Goal: Transaction & Acquisition: Obtain resource

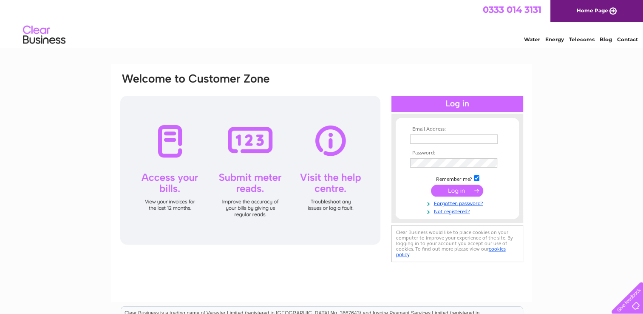
type input "[EMAIL_ADDRESS][DOMAIN_NAME]"
click at [468, 187] on input "submit" at bounding box center [457, 191] width 52 height 12
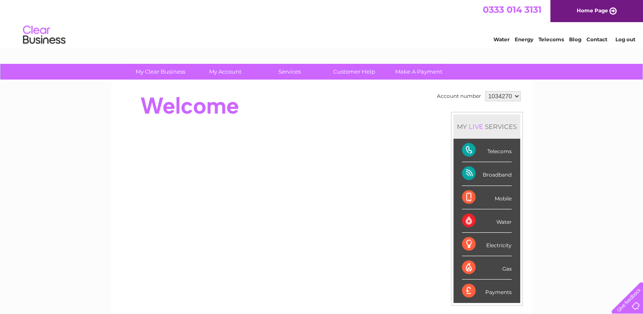
click at [491, 150] on div "Telecoms" at bounding box center [487, 150] width 50 height 23
click at [470, 152] on div "Telecoms" at bounding box center [487, 150] width 50 height 23
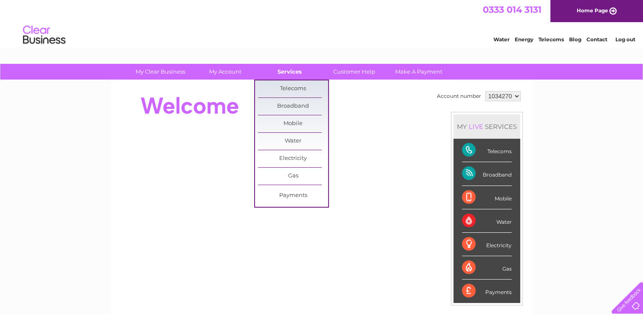
click at [287, 68] on link "Services" at bounding box center [290, 72] width 70 height 16
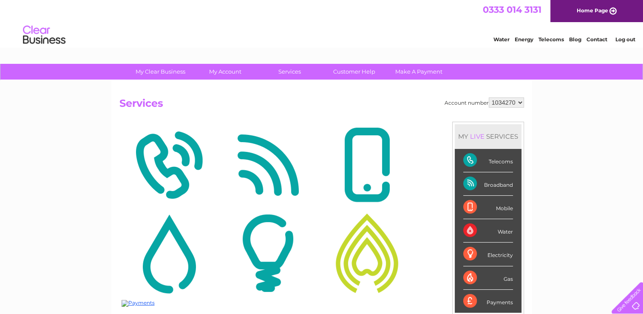
click at [198, 154] on img at bounding box center [169, 165] width 95 height 82
click at [165, 169] on img at bounding box center [169, 165] width 95 height 82
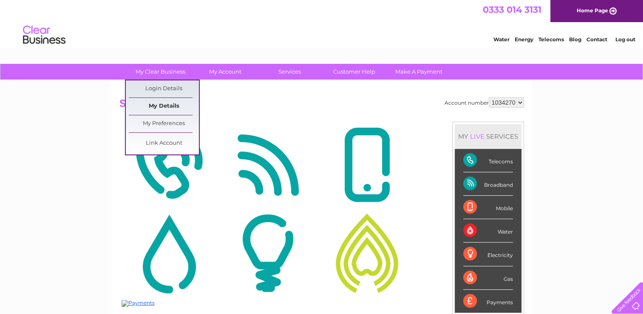
click at [175, 108] on link "My Details" at bounding box center [164, 106] width 70 height 17
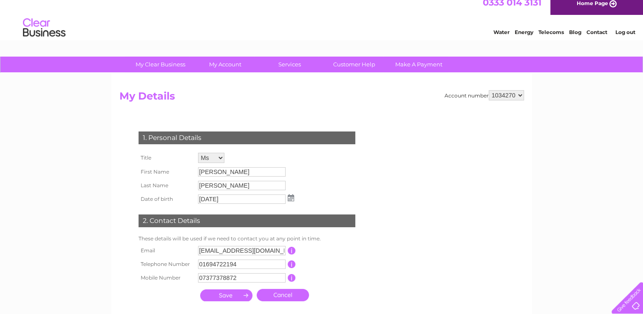
scroll to position [6, 0]
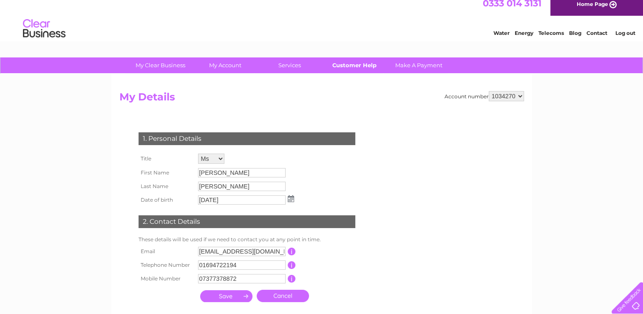
click at [362, 68] on link "Customer Help" at bounding box center [354, 65] width 70 height 16
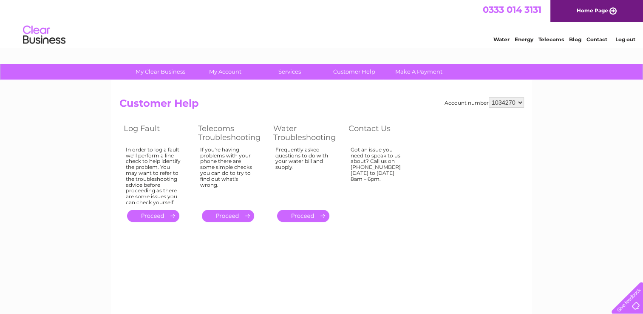
click at [223, 216] on link "." at bounding box center [228, 216] width 52 height 12
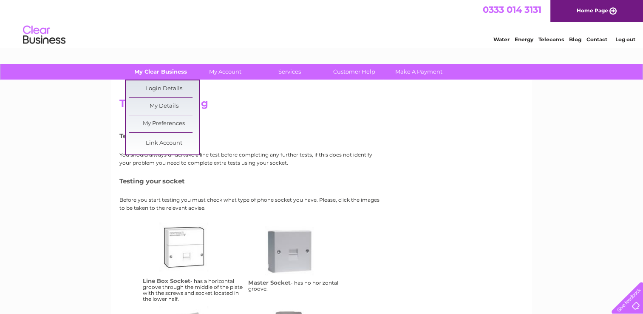
click at [144, 70] on link "My Clear Business" at bounding box center [160, 72] width 70 height 16
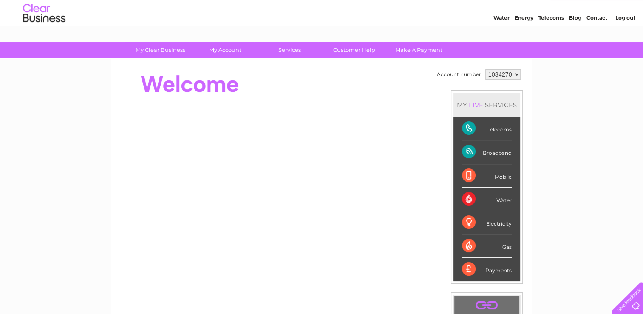
scroll to position [43, 0]
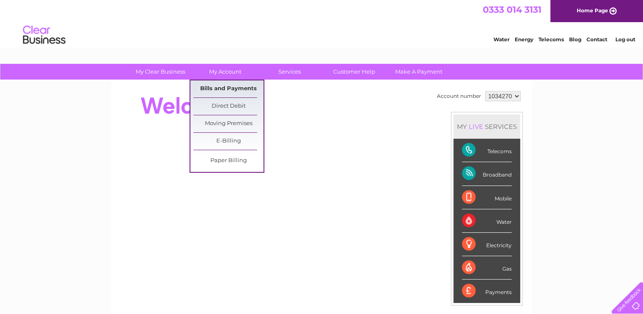
click at [226, 96] on link "Bills and Payments" at bounding box center [228, 88] width 70 height 17
click at [218, 86] on link "Bills and Payments" at bounding box center [228, 88] width 70 height 17
click at [208, 88] on link "Bills and Payments" at bounding box center [228, 88] width 70 height 17
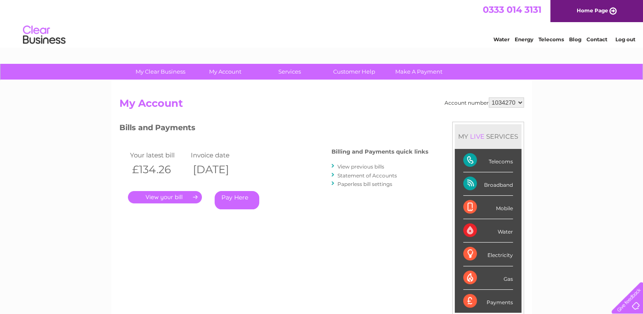
click at [180, 196] on link "." at bounding box center [165, 197] width 74 height 12
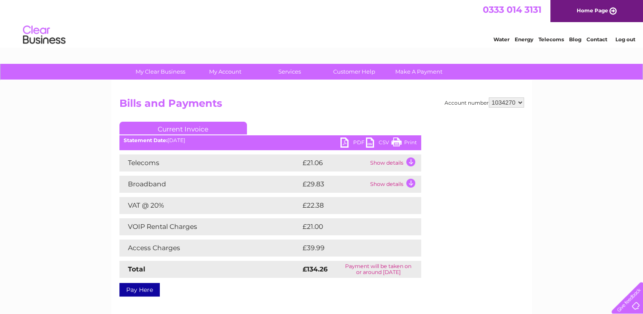
click at [347, 143] on link "PDF" at bounding box center [354, 143] width 26 height 12
click at [409, 162] on td "Show details" at bounding box center [394, 162] width 53 height 17
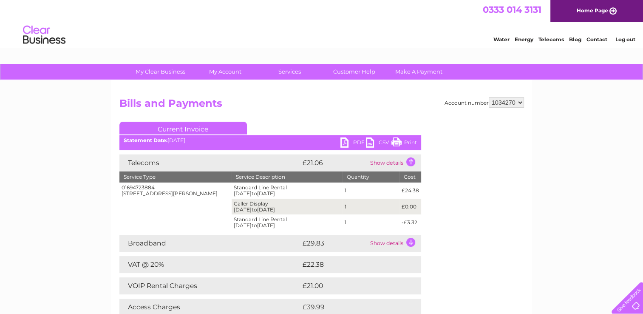
click at [410, 244] on td "Show details" at bounding box center [394, 243] width 53 height 17
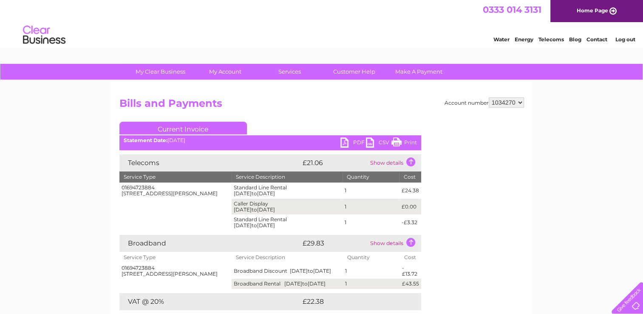
click at [350, 142] on link "PDF" at bounding box center [354, 143] width 26 height 12
click at [412, 161] on td "Show details" at bounding box center [394, 162] width 53 height 17
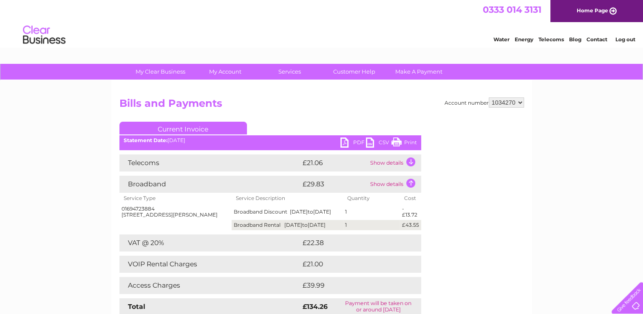
click at [412, 161] on td "Show details" at bounding box center [394, 162] width 53 height 17
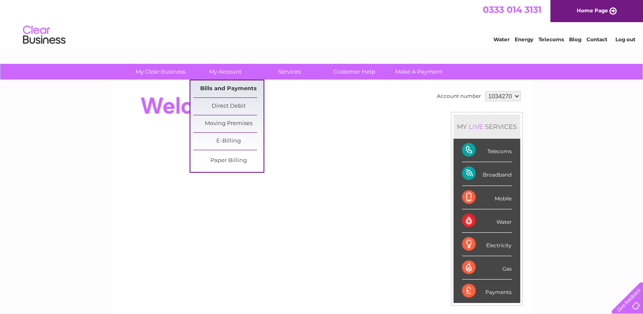
click at [205, 86] on link "Bills and Payments" at bounding box center [228, 88] width 70 height 17
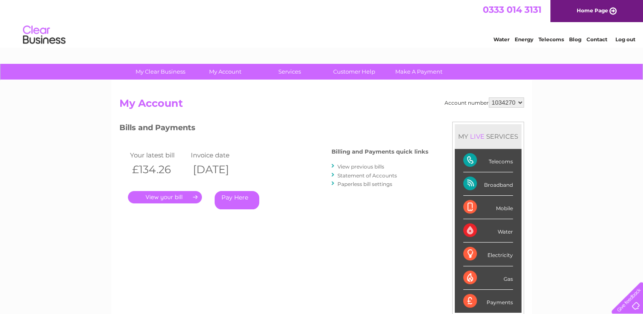
click at [190, 196] on link "." at bounding box center [165, 197] width 74 height 12
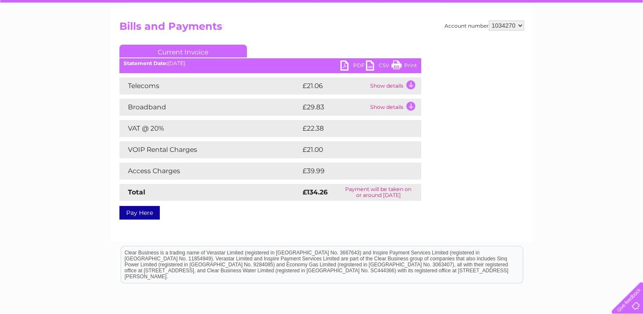
scroll to position [85, 0]
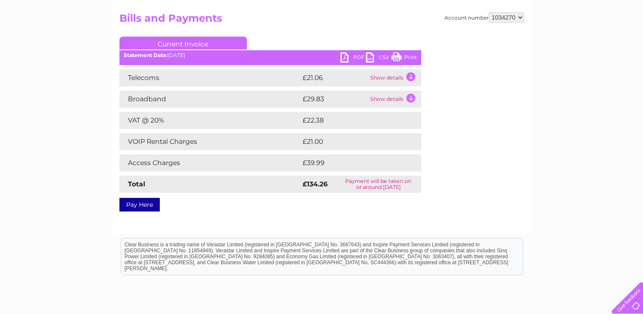
click at [409, 77] on td "Show details" at bounding box center [394, 77] width 53 height 17
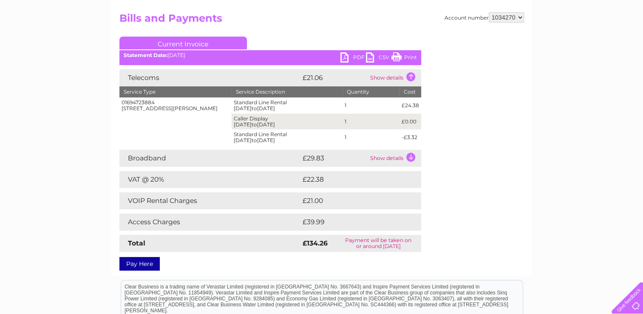
click at [409, 156] on td "Show details" at bounding box center [394, 158] width 53 height 17
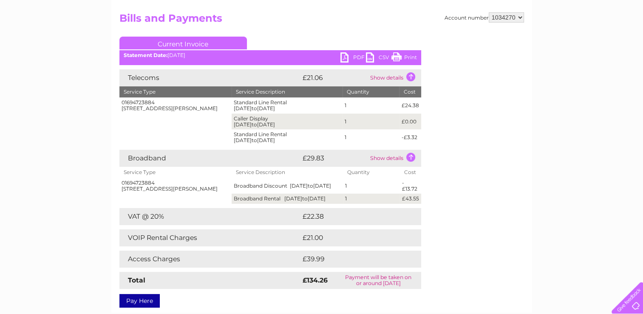
click at [343, 246] on td "£21.00" at bounding box center [352, 237] width 103 height 17
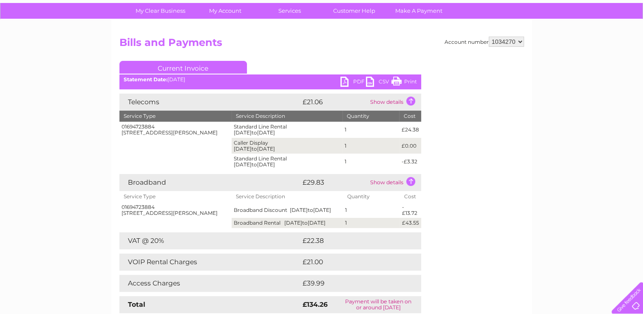
scroll to position [0, 0]
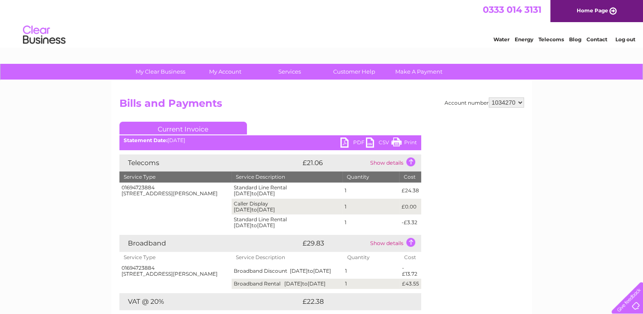
click at [352, 140] on link "PDF" at bounding box center [354, 143] width 26 height 12
